Goal: Transaction & Acquisition: Download file/media

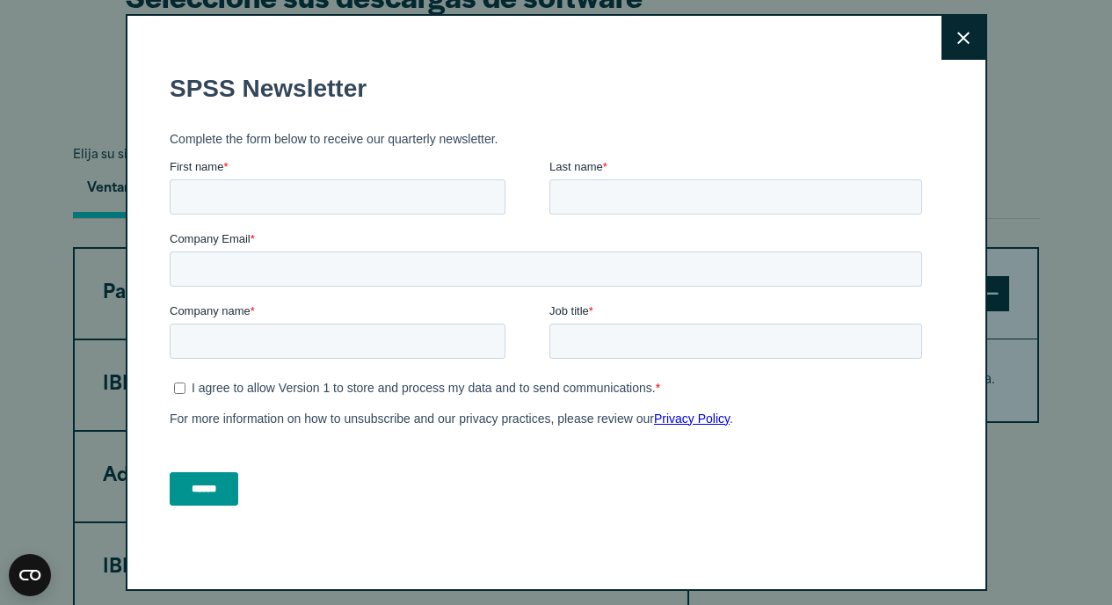
scroll to position [1295, 0]
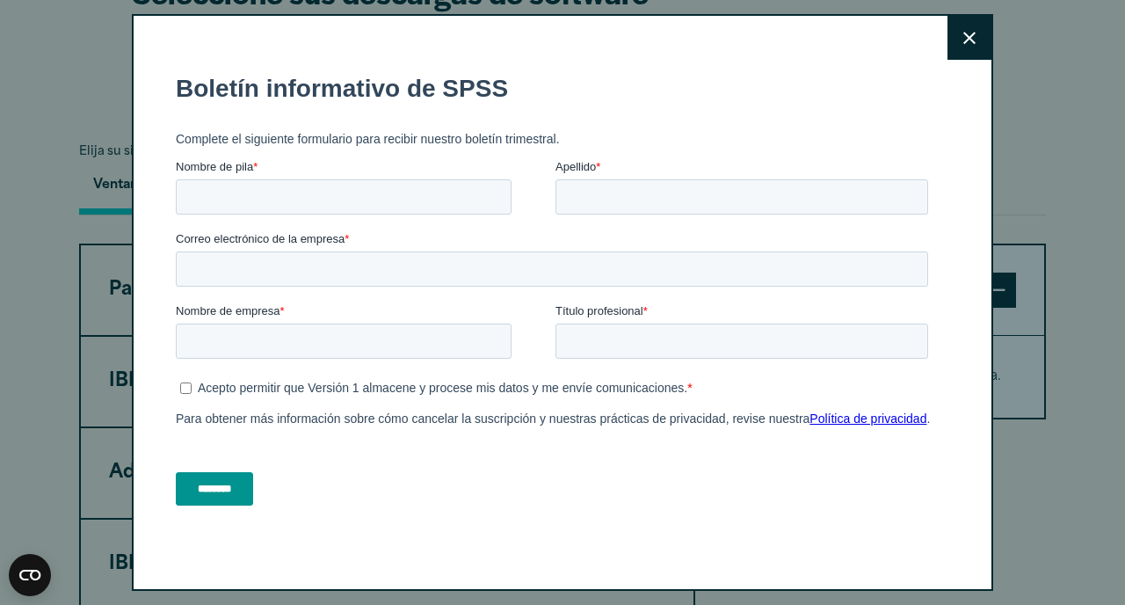
click at [963, 42] on icon at bounding box center [969, 38] width 12 height 12
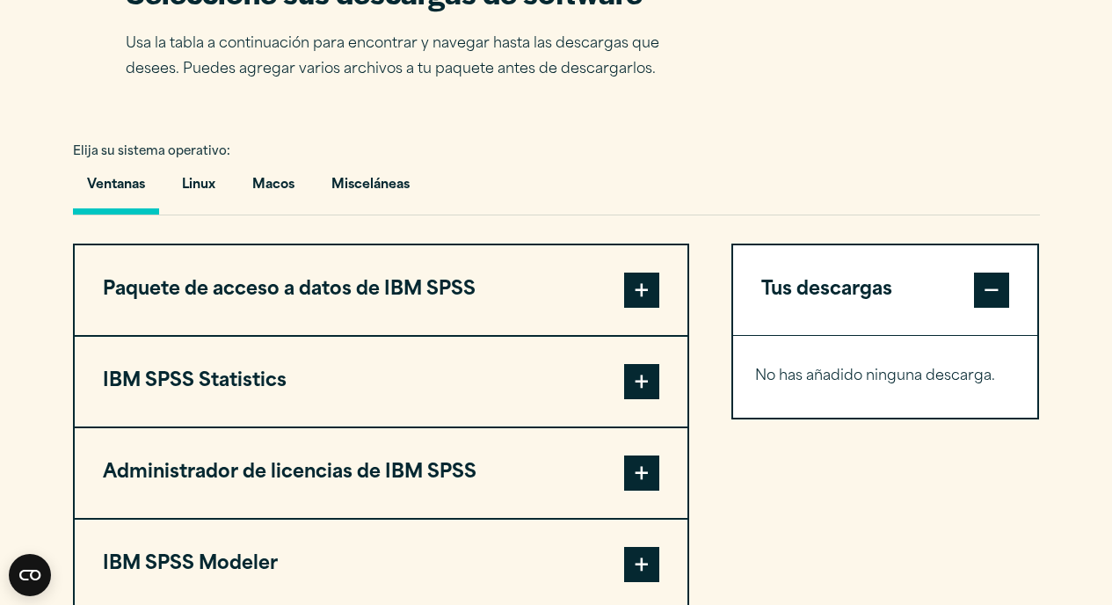
click at [641, 396] on span at bounding box center [641, 381] width 35 height 35
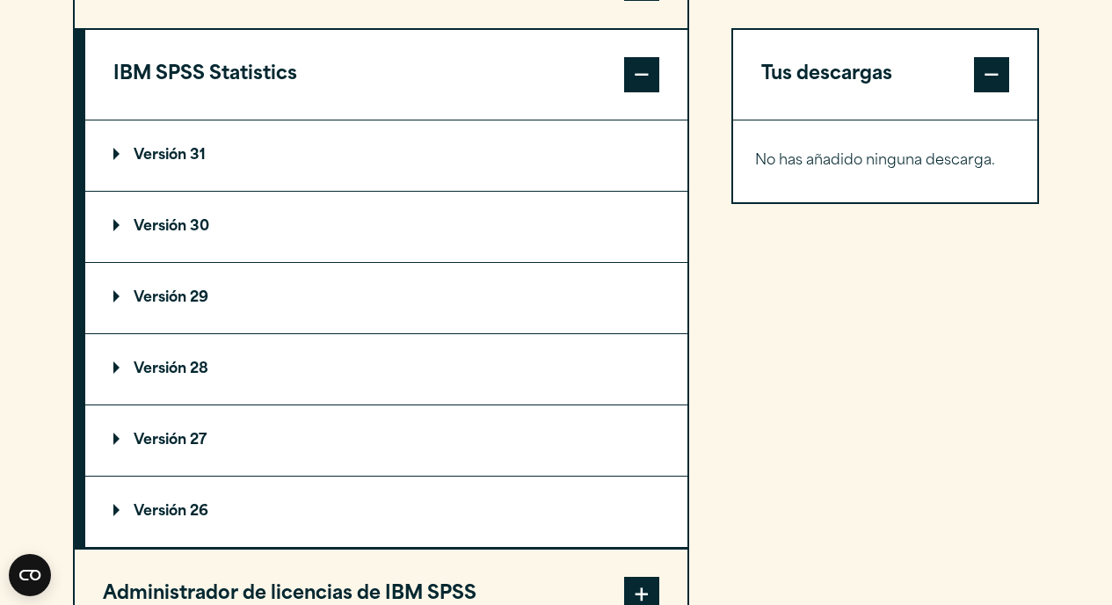
scroll to position [1603, 0]
click at [185, 518] on font "Versión 26" at bounding box center [171, 511] width 75 height 14
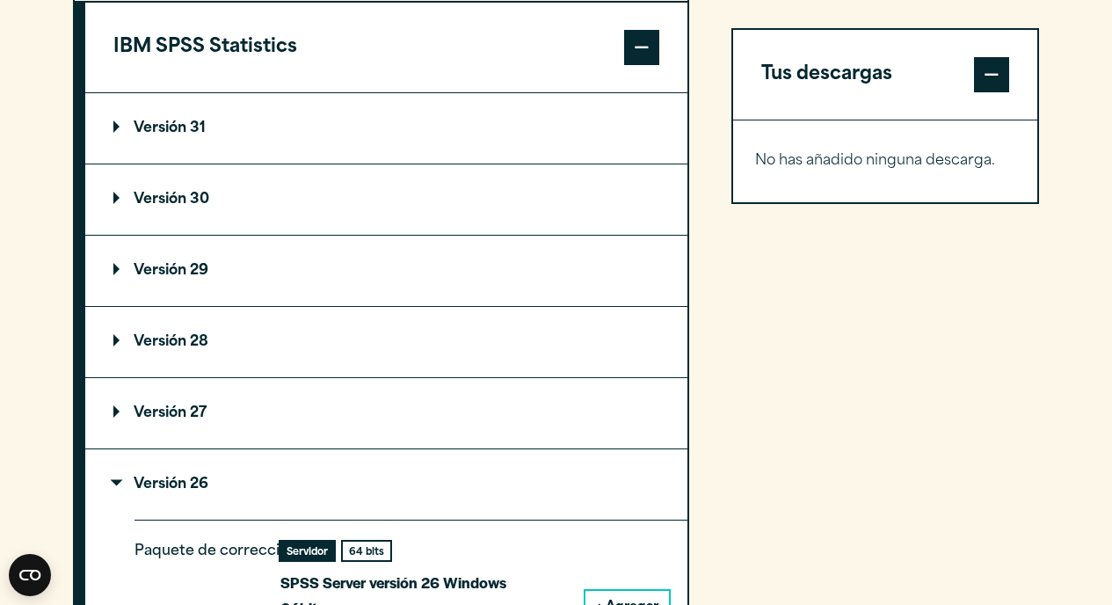
scroll to position [1639, 0]
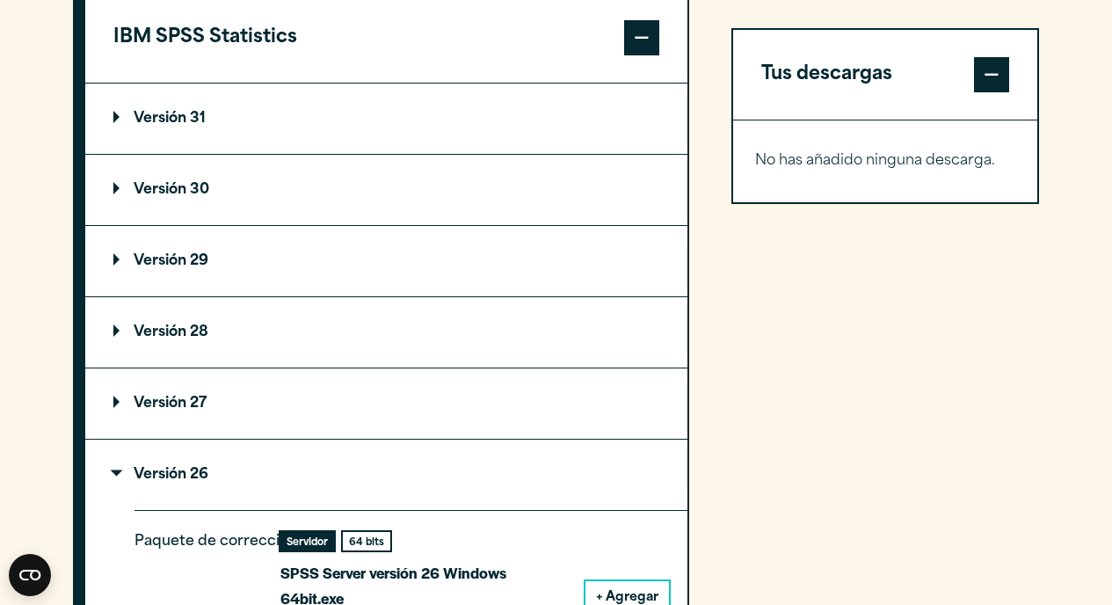
click at [163, 410] on font "Versión 27" at bounding box center [170, 403] width 73 height 14
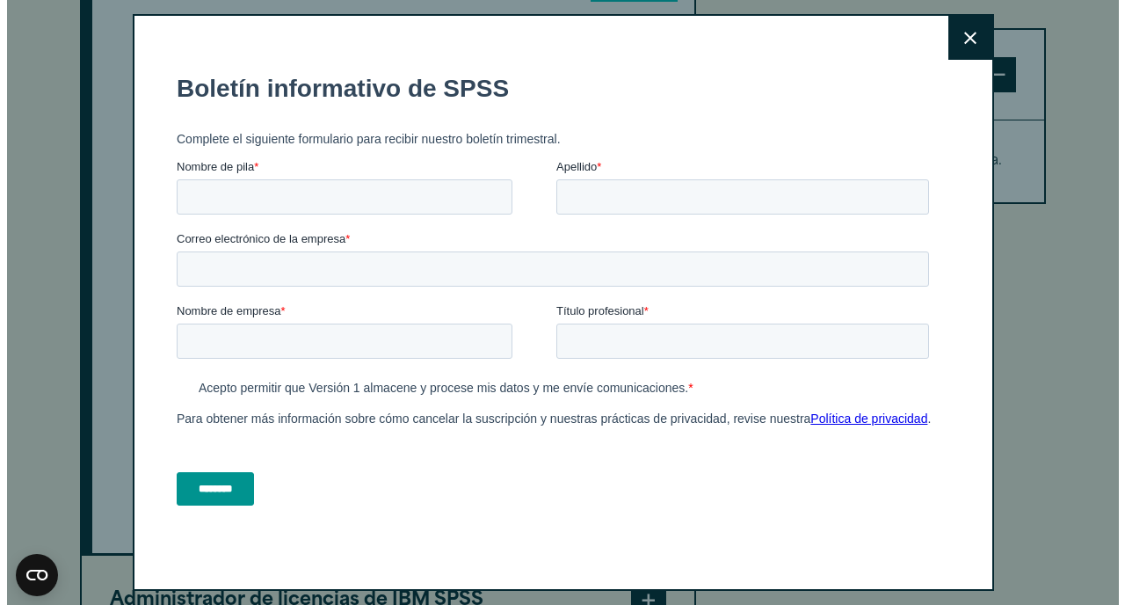
scroll to position [2759, 0]
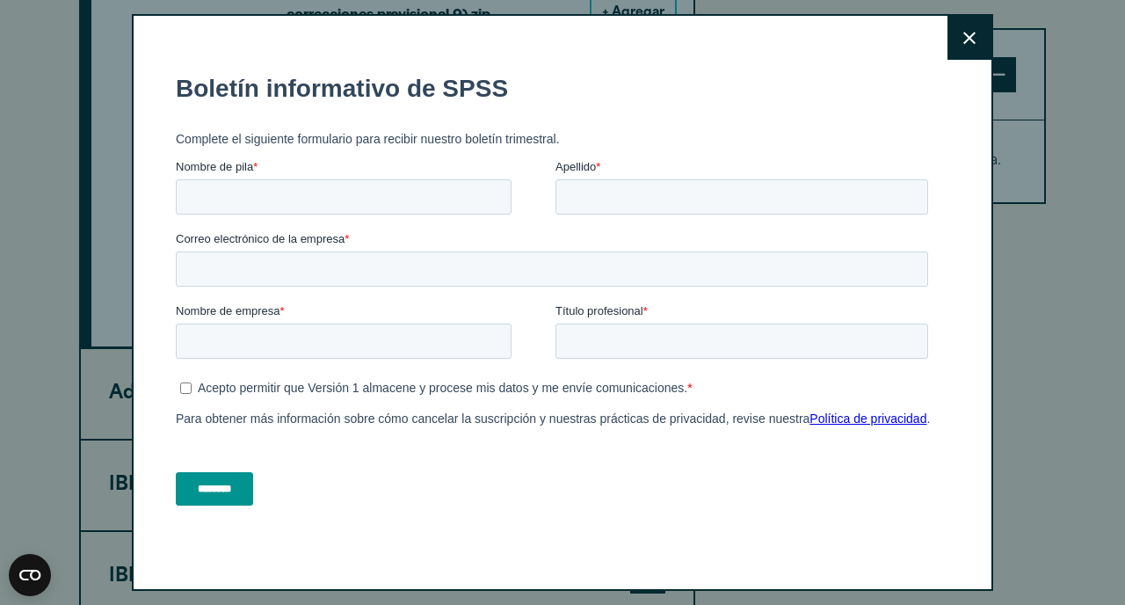
click at [963, 40] on icon at bounding box center [969, 38] width 12 height 13
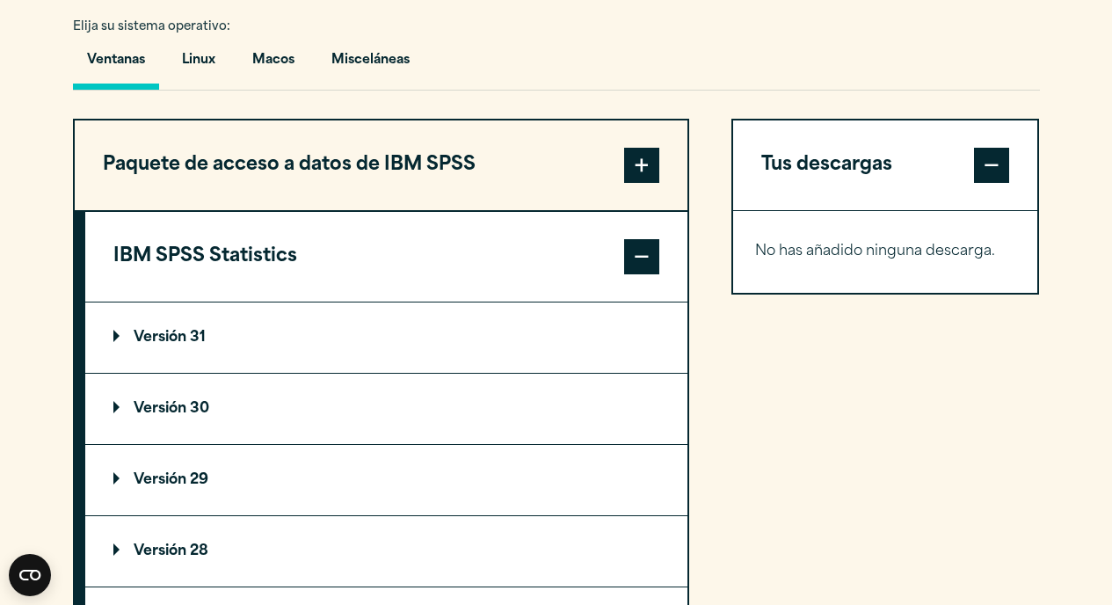
scroll to position [1420, 0]
click at [638, 263] on span at bounding box center [641, 256] width 35 height 35
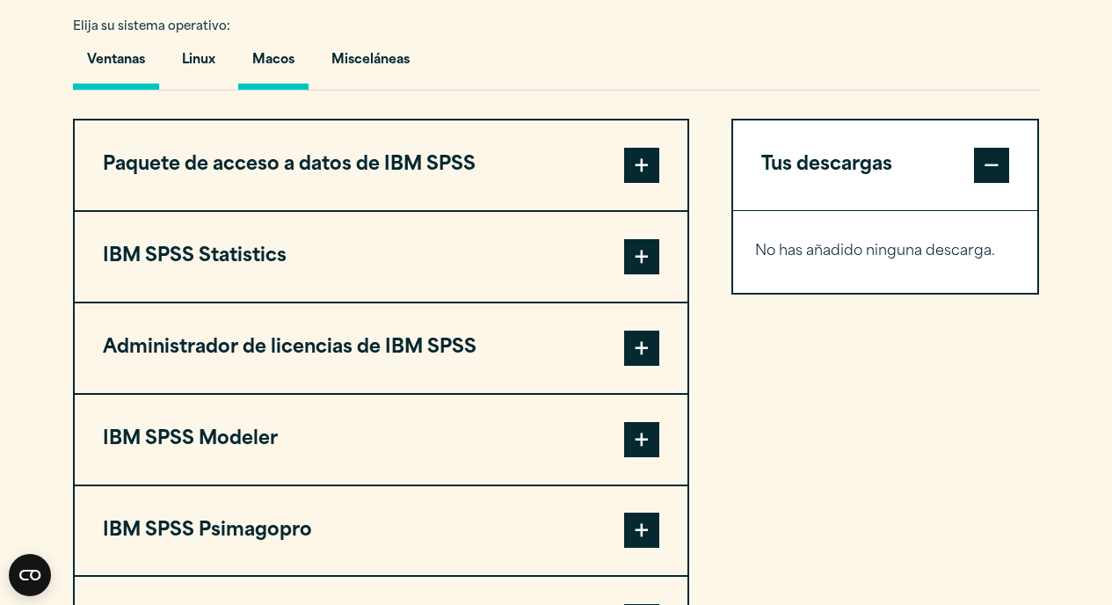
click at [284, 64] on font "Macos" at bounding box center [273, 60] width 42 height 13
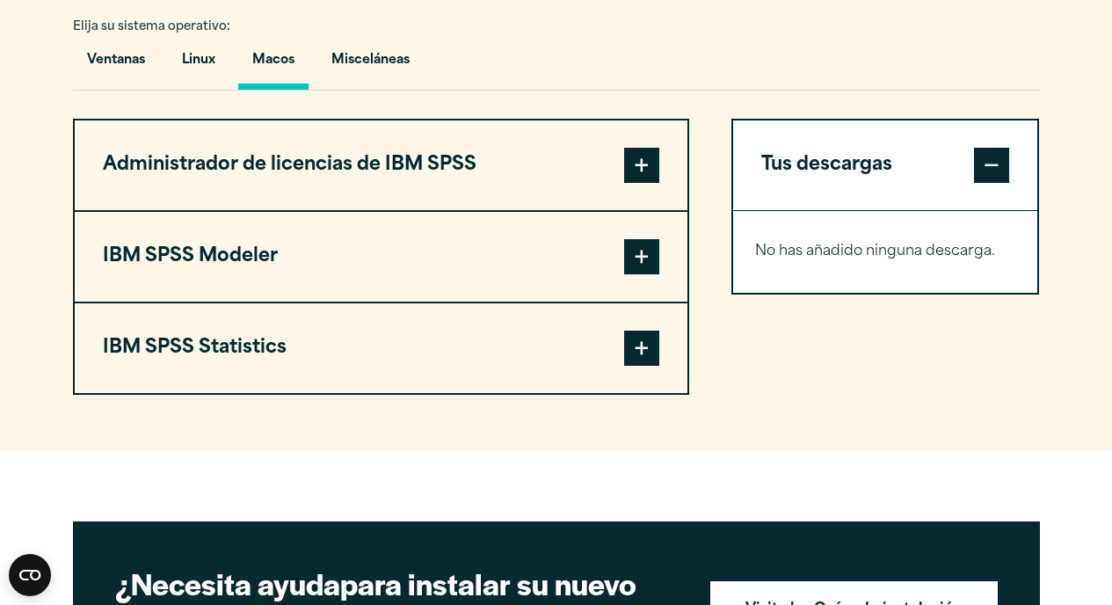
click at [643, 361] on span at bounding box center [641, 347] width 35 height 35
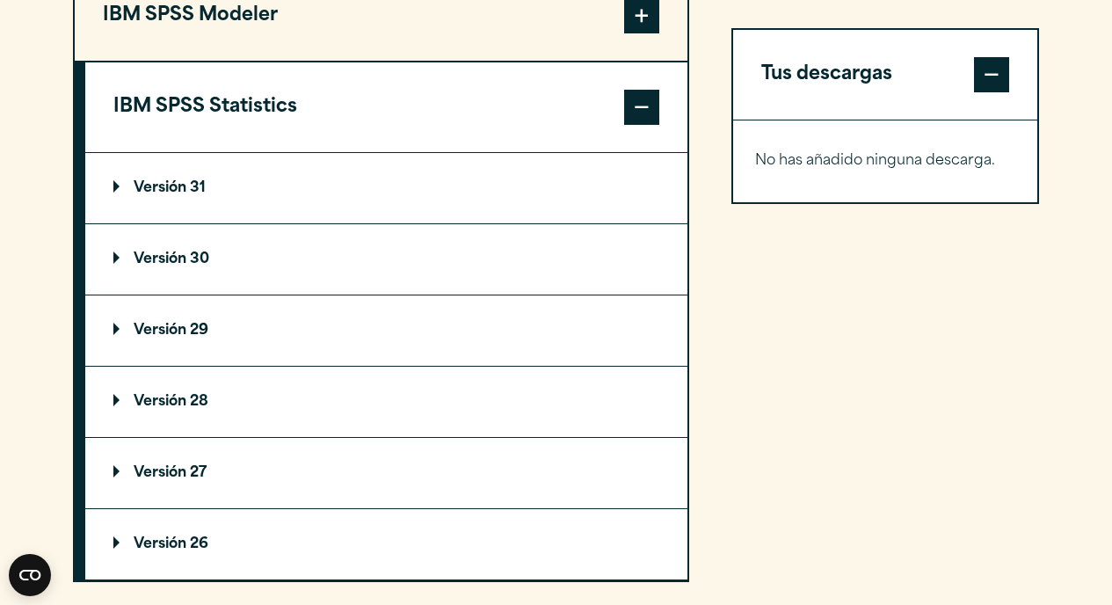
scroll to position [1698, 0]
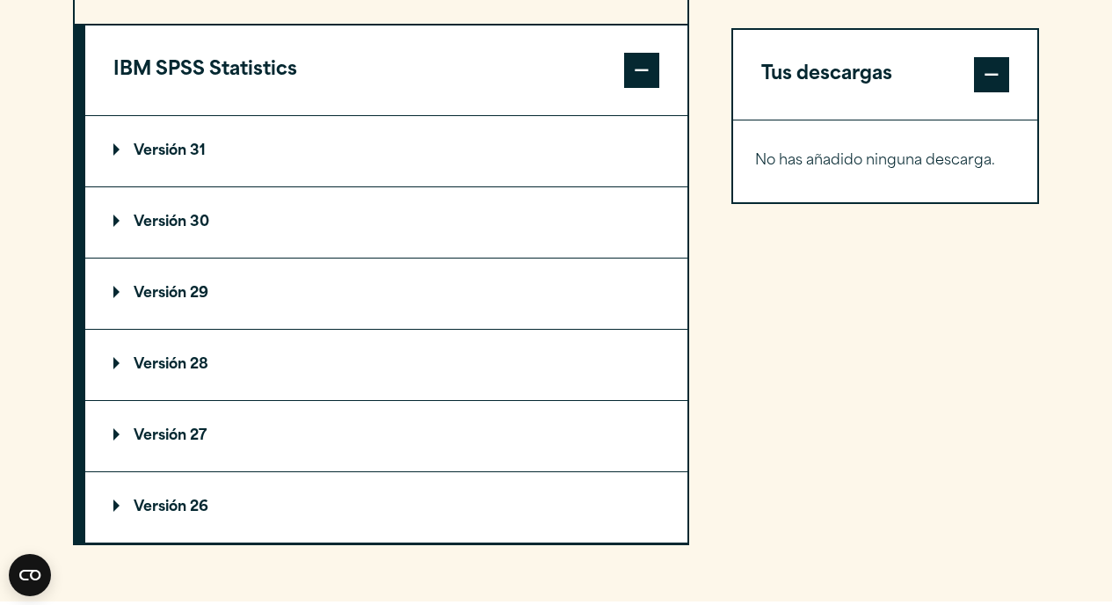
click at [164, 514] on font "Versión 26" at bounding box center [171, 507] width 75 height 14
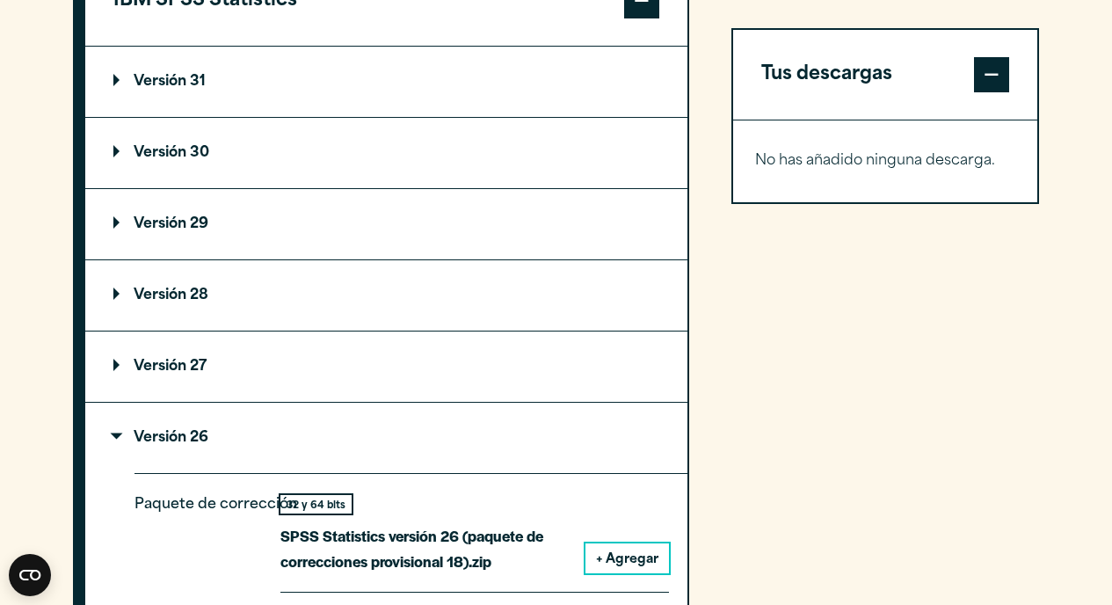
scroll to position [1768, 0]
click at [190, 373] on font "Versión 27" at bounding box center [170, 366] width 73 height 14
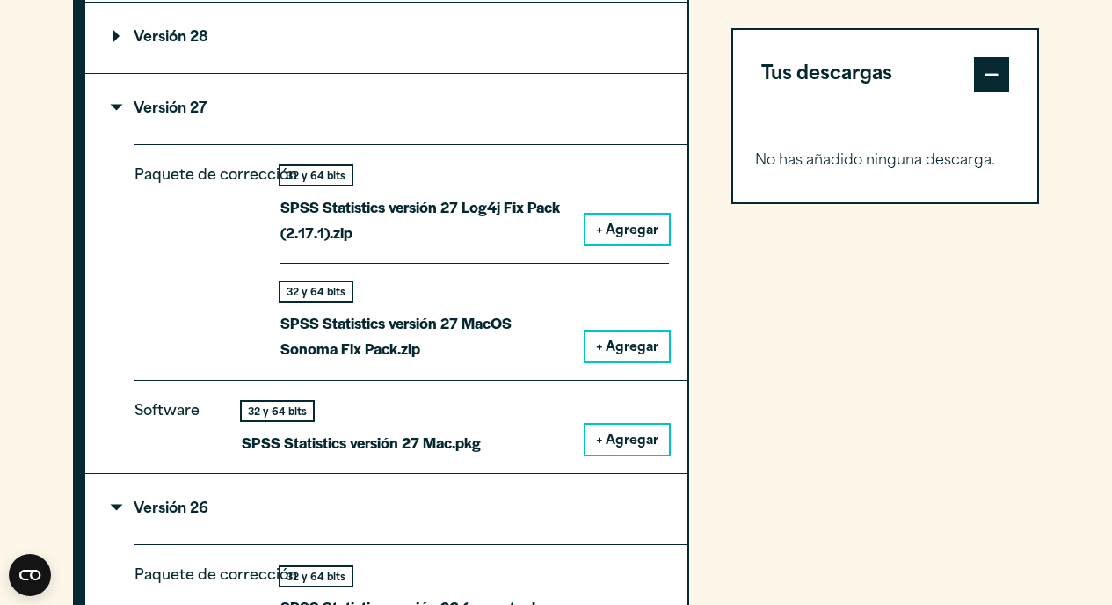
scroll to position [1823, 0]
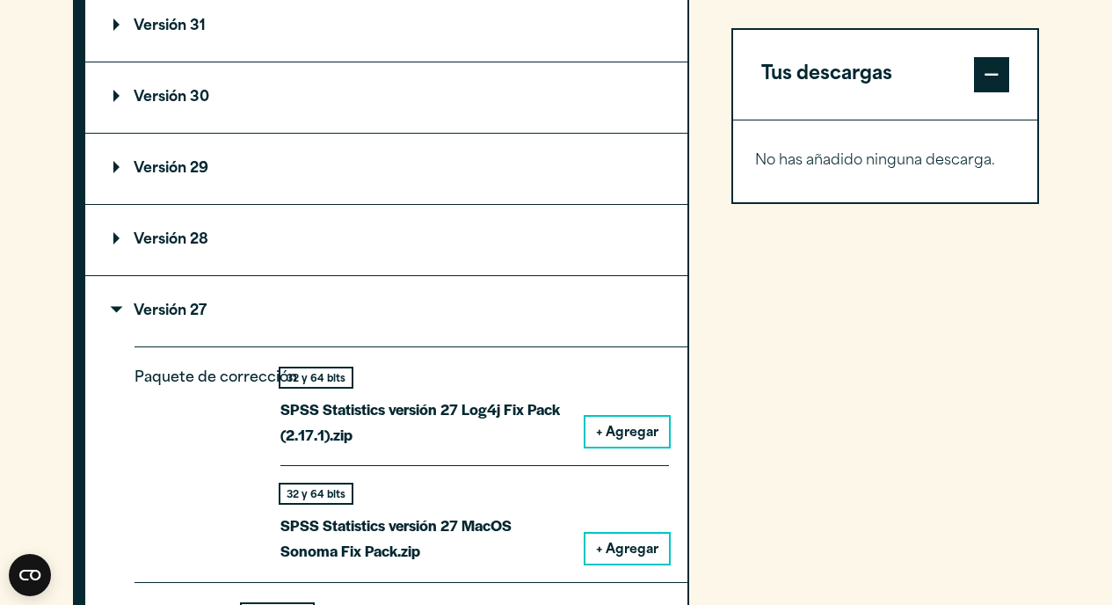
click at [206, 247] on font "Versión 28" at bounding box center [171, 240] width 75 height 14
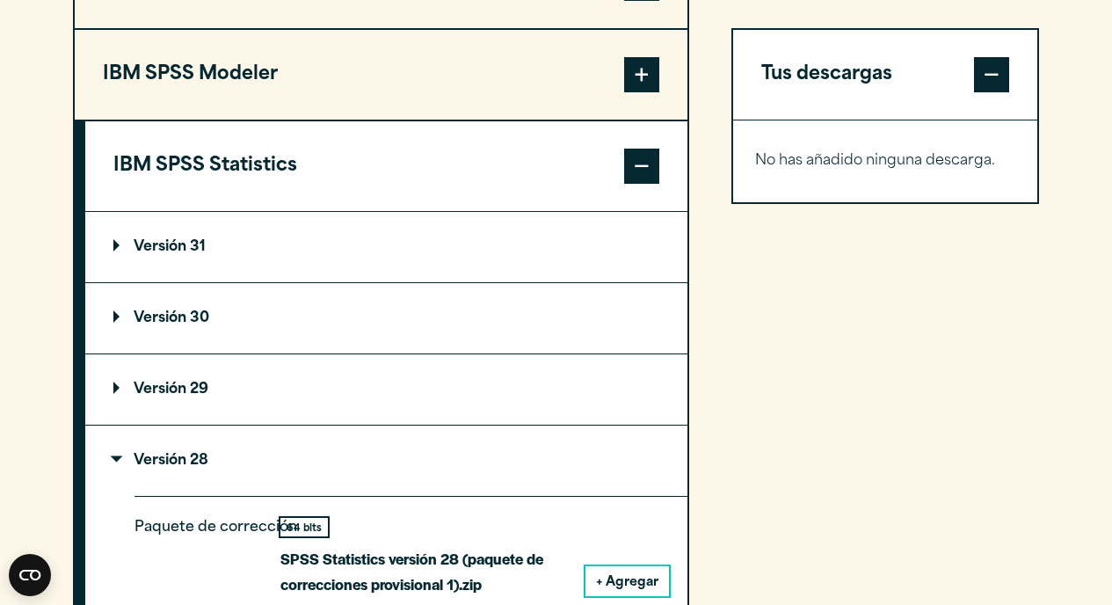
scroll to position [1600, 0]
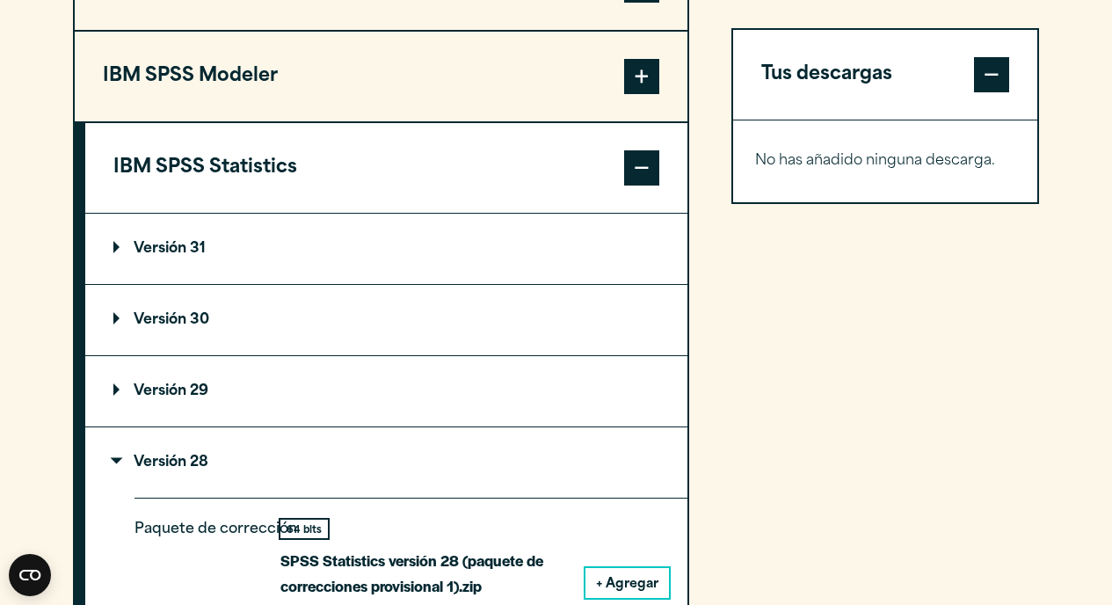
click at [210, 467] on summary "Versión 28" at bounding box center [386, 462] width 602 height 70
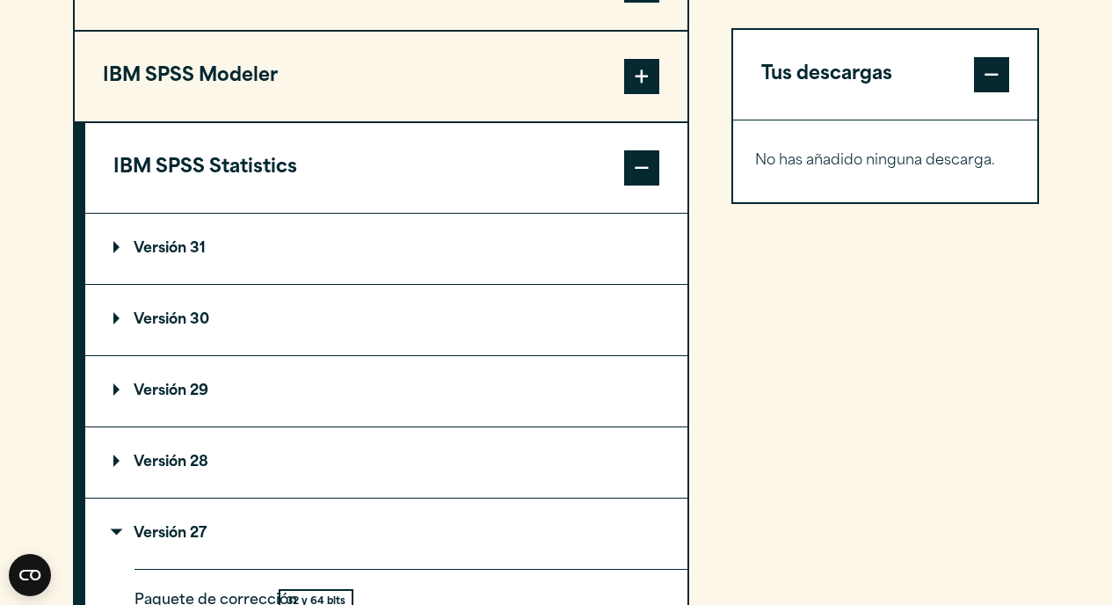
click at [203, 398] on font "Versión 29" at bounding box center [171, 391] width 75 height 14
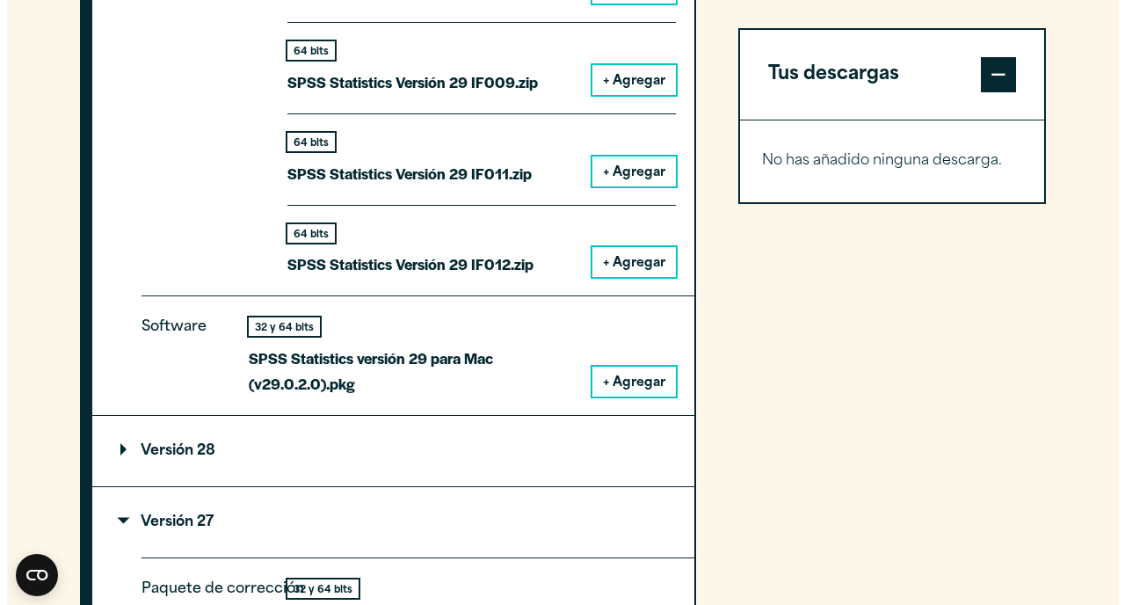
scroll to position [2573, 0]
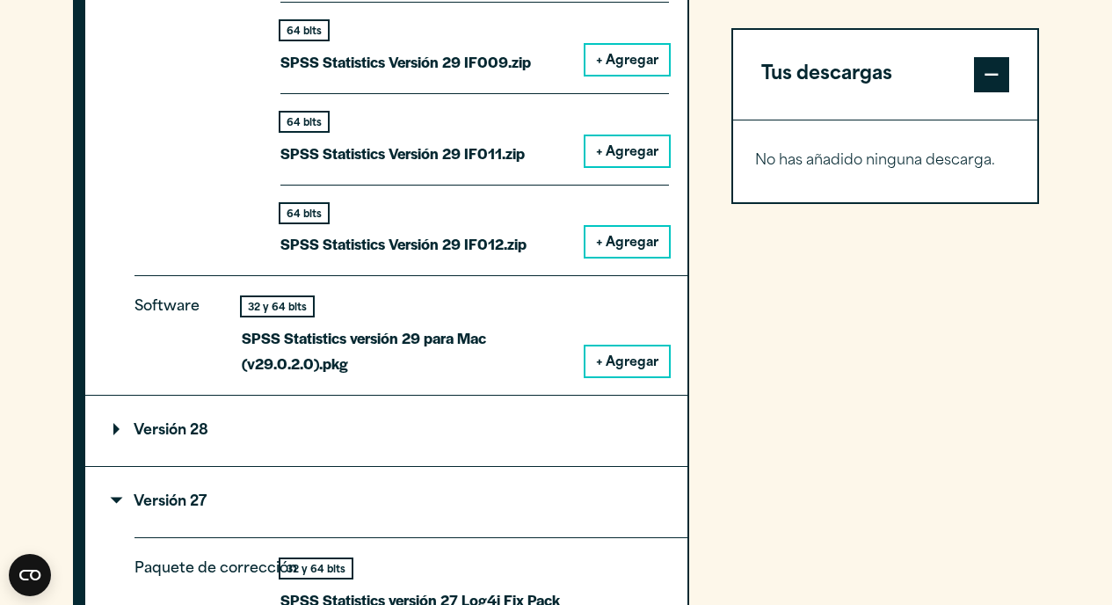
click at [636, 369] on font "+ Agregar" at bounding box center [627, 362] width 62 height 13
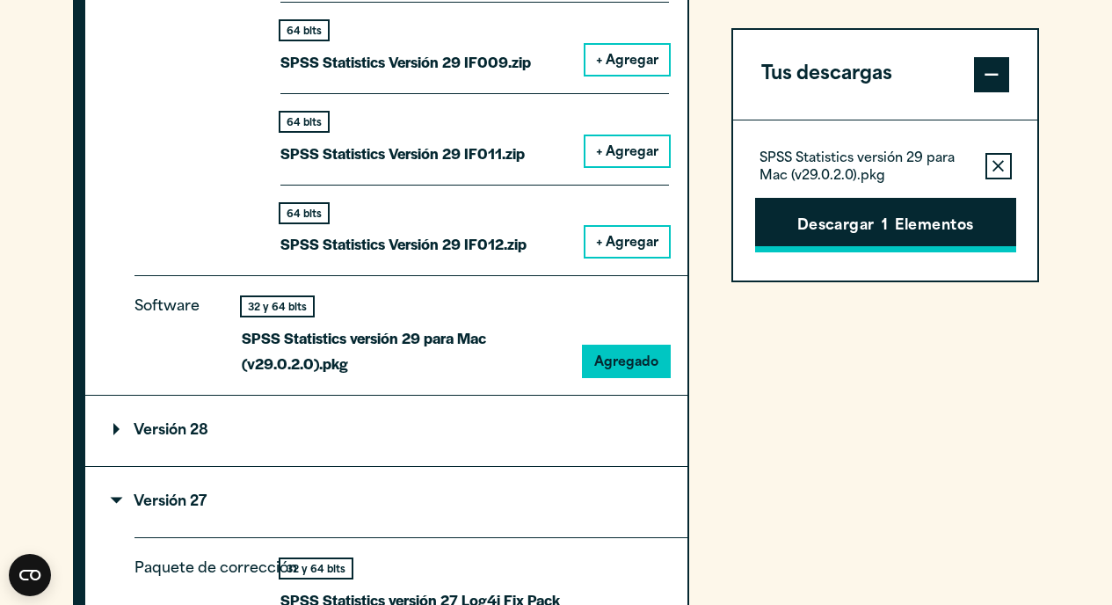
click at [881, 229] on font "1" at bounding box center [884, 226] width 6 height 14
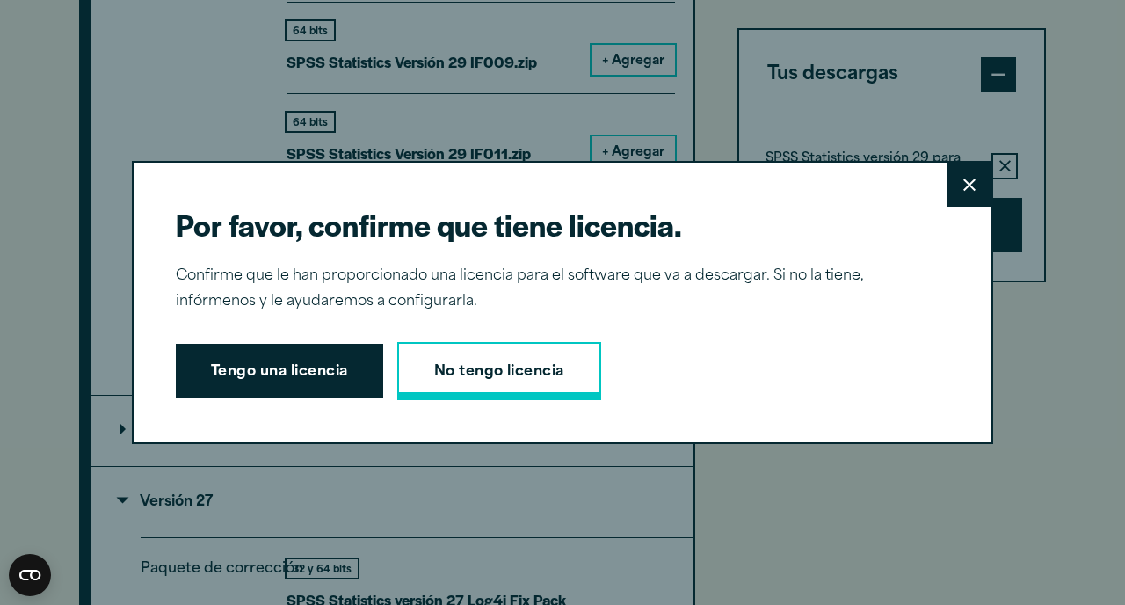
click at [492, 375] on font "No tengo licencia" at bounding box center [499, 372] width 130 height 14
click at [297, 379] on font "Tengo una licencia" at bounding box center [279, 372] width 137 height 14
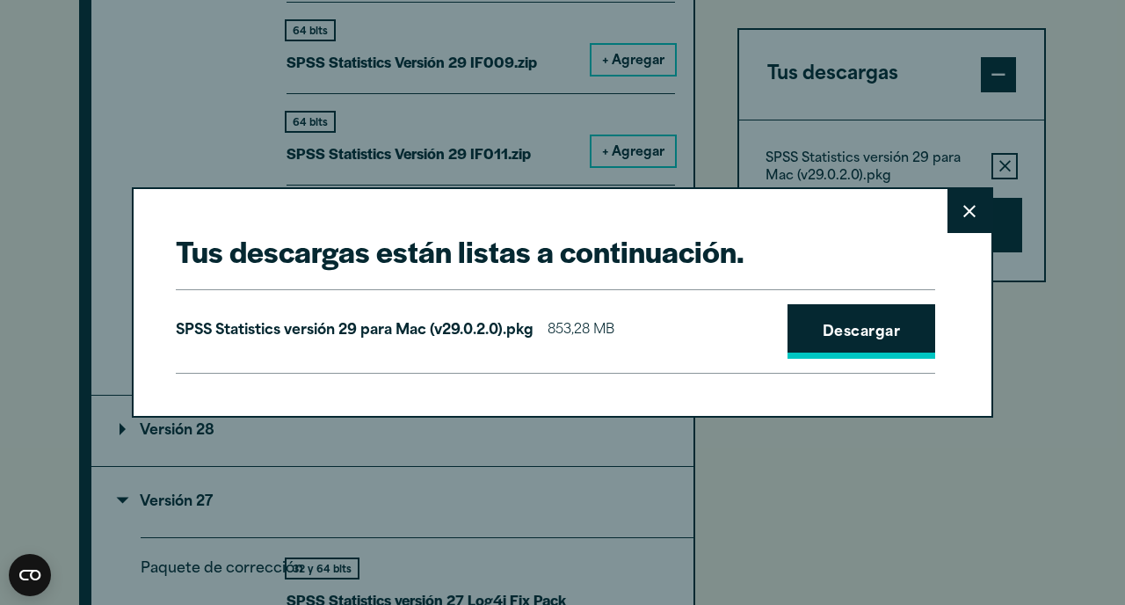
click at [879, 337] on font "Descargar" at bounding box center [861, 332] width 77 height 14
click at [968, 209] on icon at bounding box center [969, 211] width 12 height 13
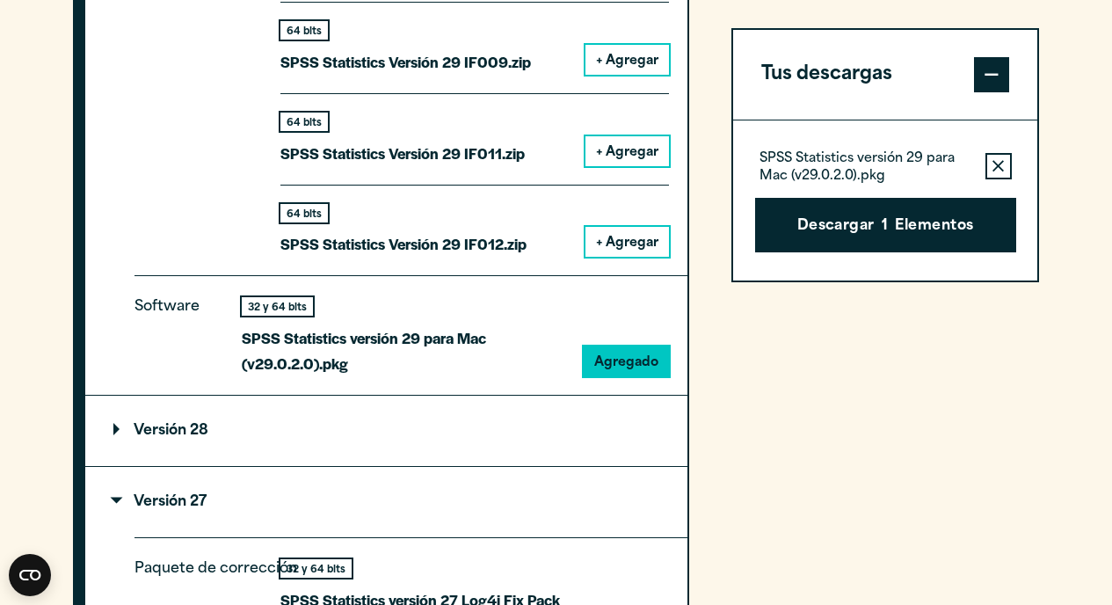
click at [995, 166] on icon "button" at bounding box center [997, 166] width 11 height 12
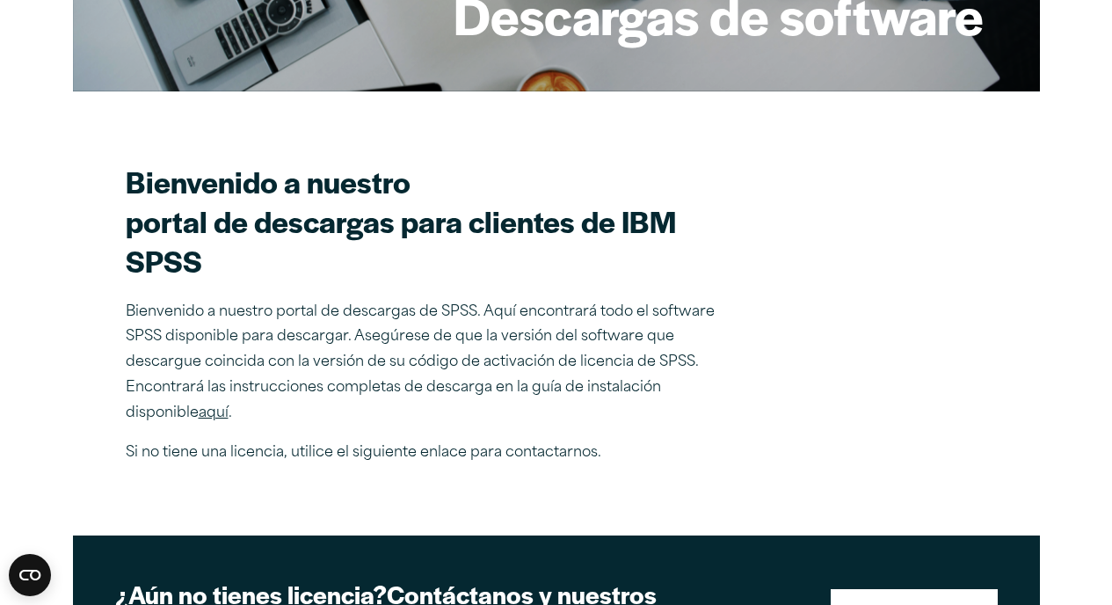
scroll to position [0, 0]
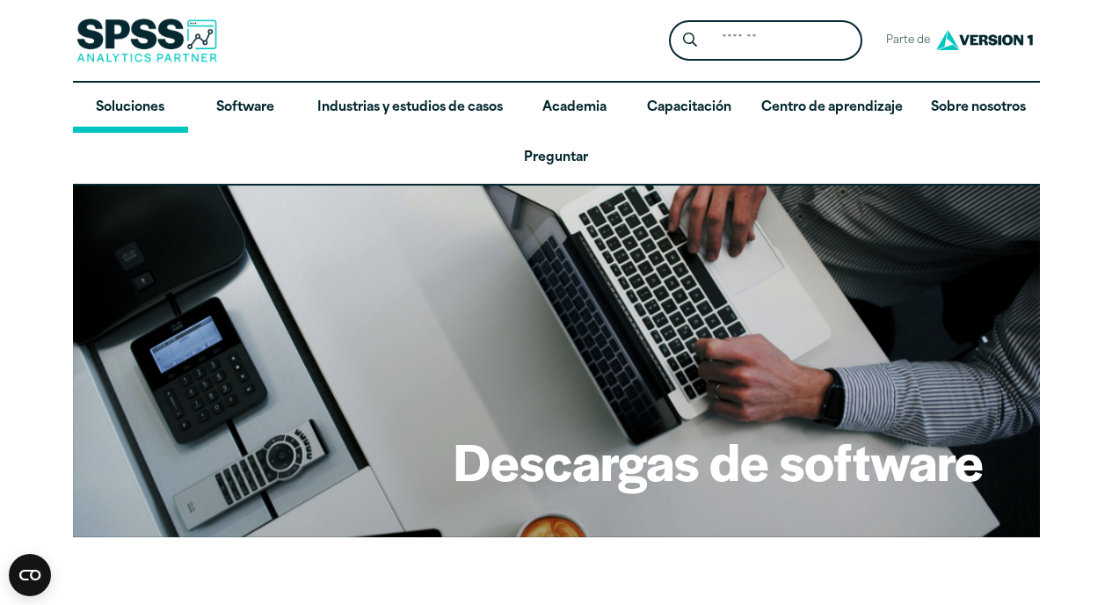
click at [132, 106] on font "Soluciones" at bounding box center [130, 107] width 69 height 13
